Goal: Information Seeking & Learning: Learn about a topic

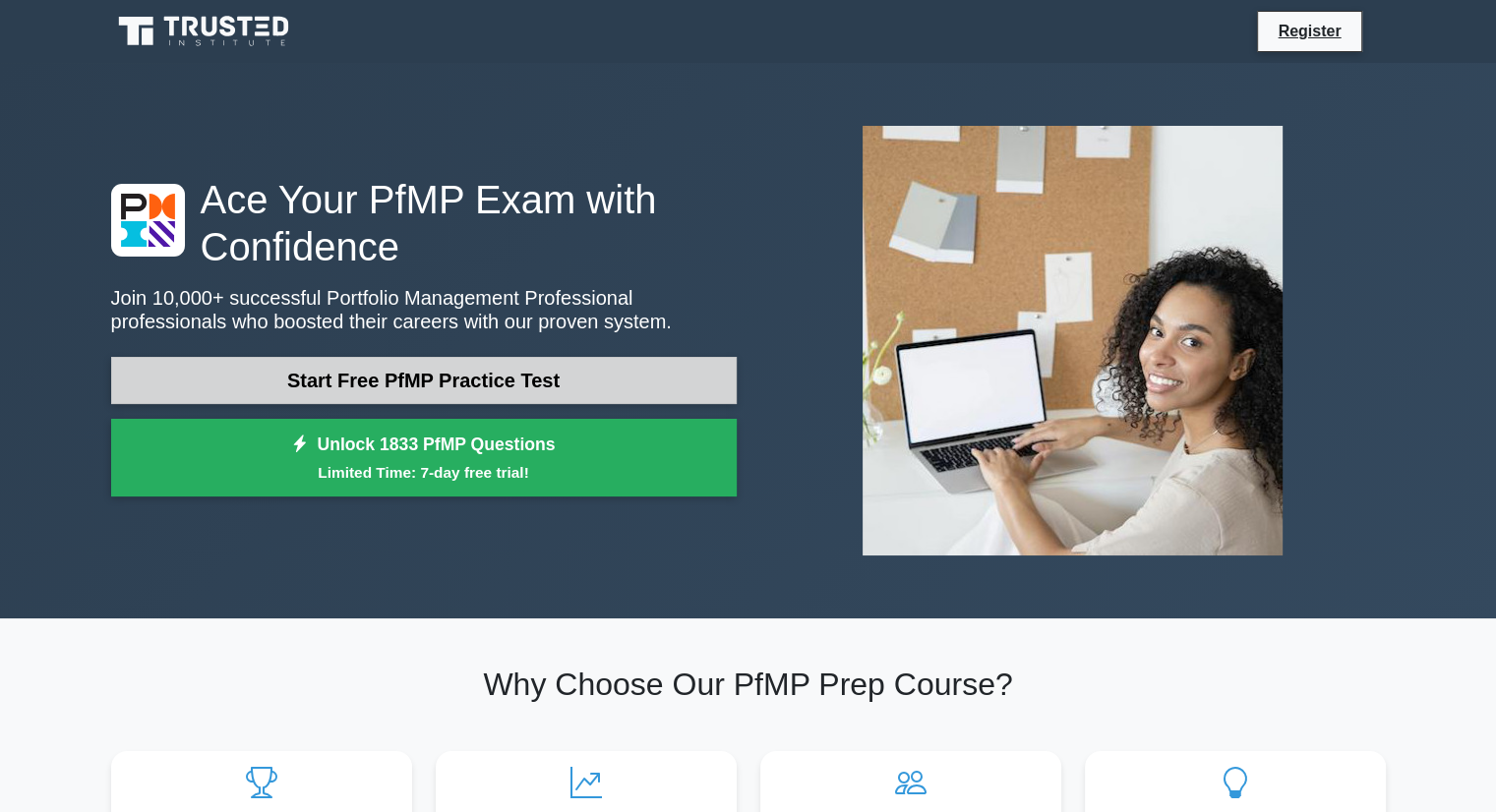
click at [292, 384] on link "Start Free PfMP Practice Test" at bounding box center [424, 381] width 626 height 47
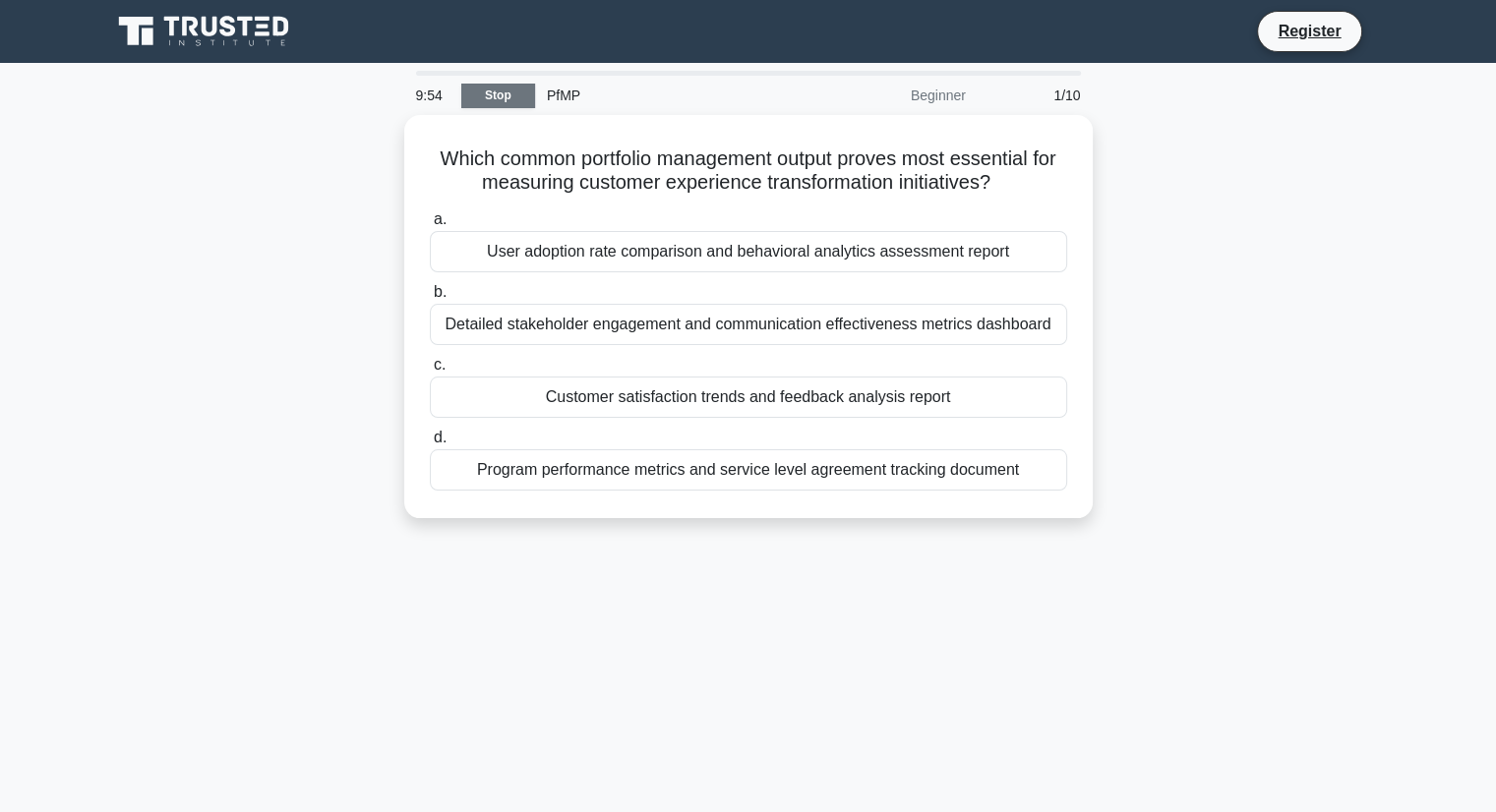
click at [484, 89] on link "Stop" at bounding box center [497, 96] width 74 height 25
